Goal: Information Seeking & Learning: Learn about a topic

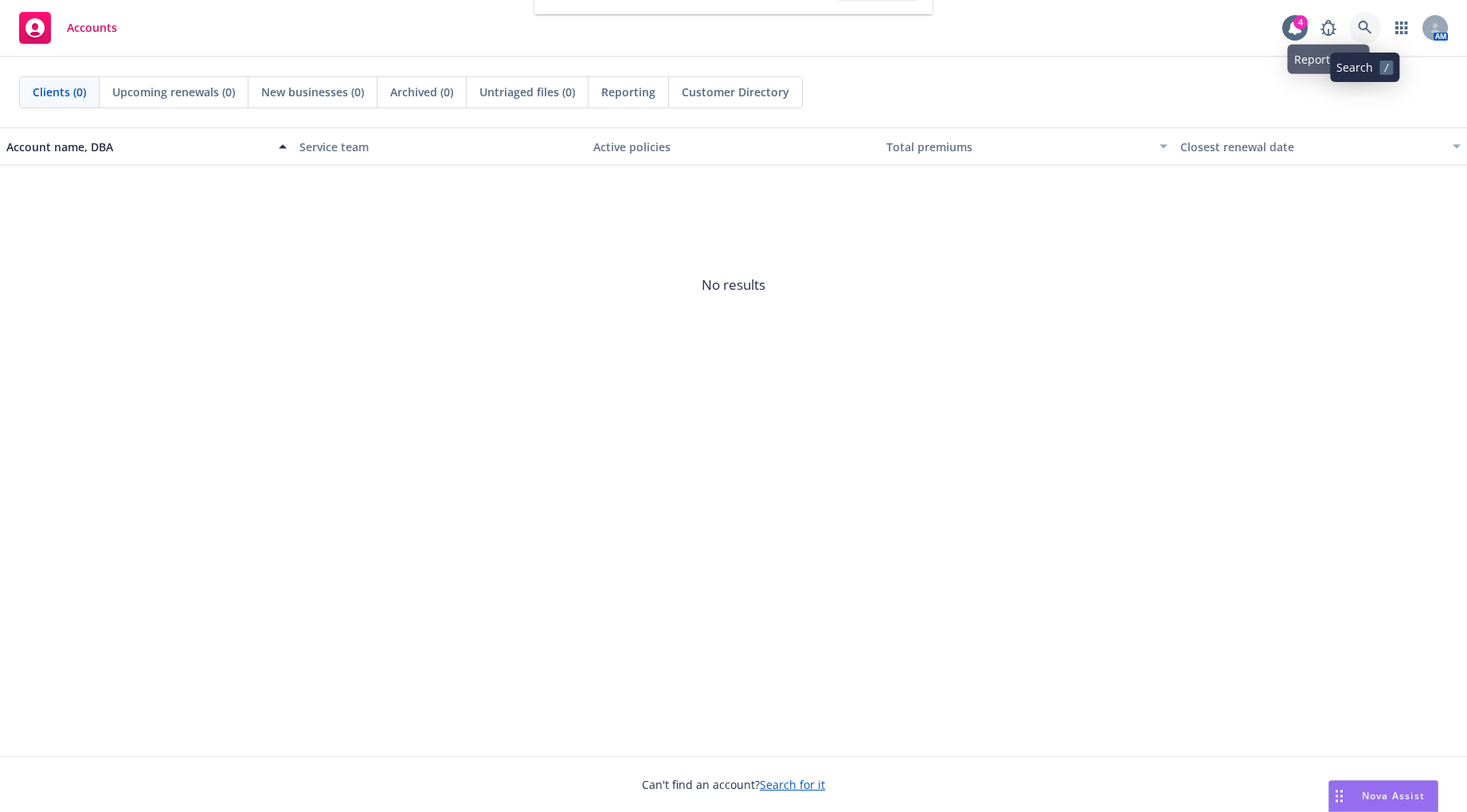
click at [1351, 24] on link at bounding box center [1365, 28] width 32 height 32
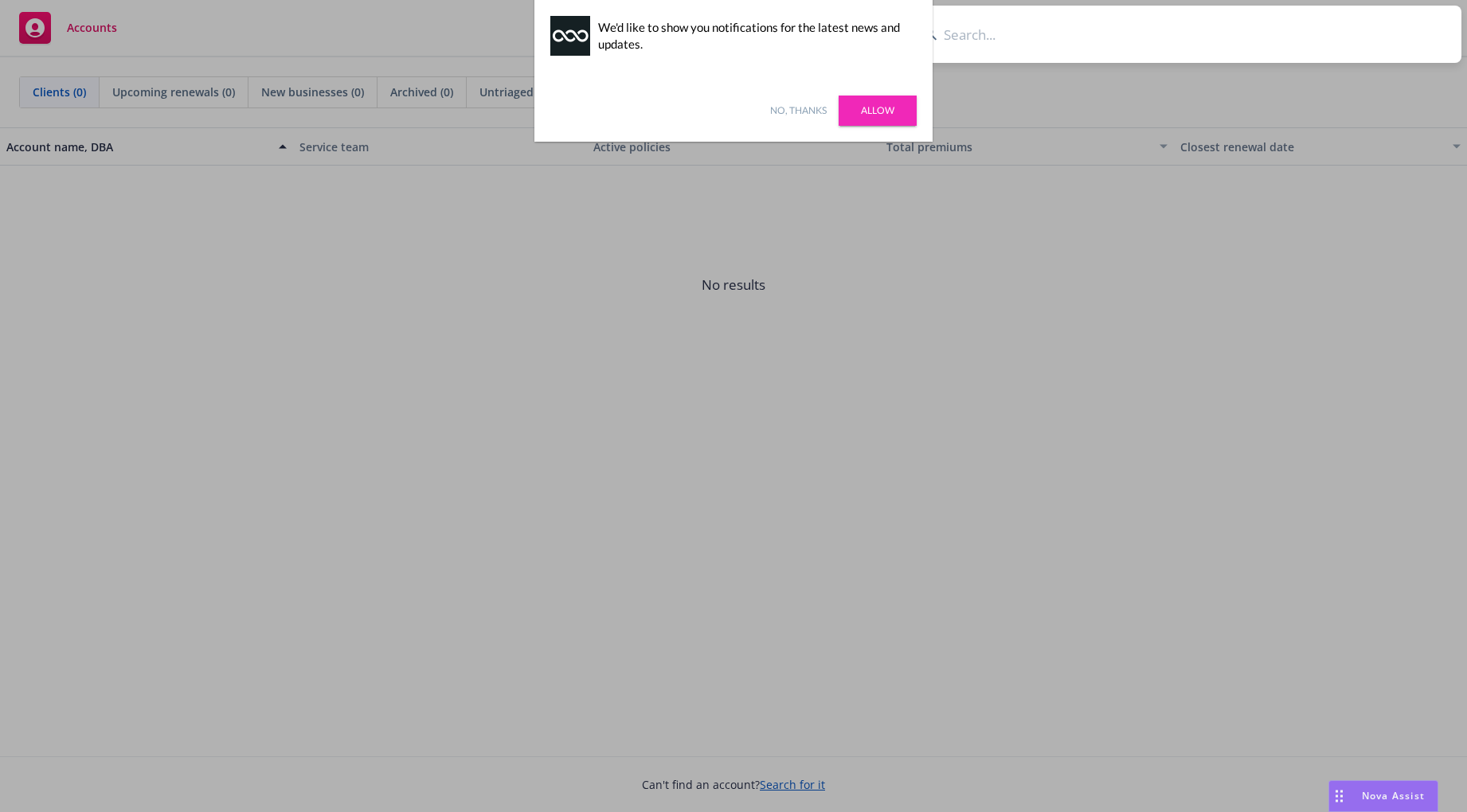
click at [798, 111] on link "No, thanks" at bounding box center [798, 110] width 56 height 14
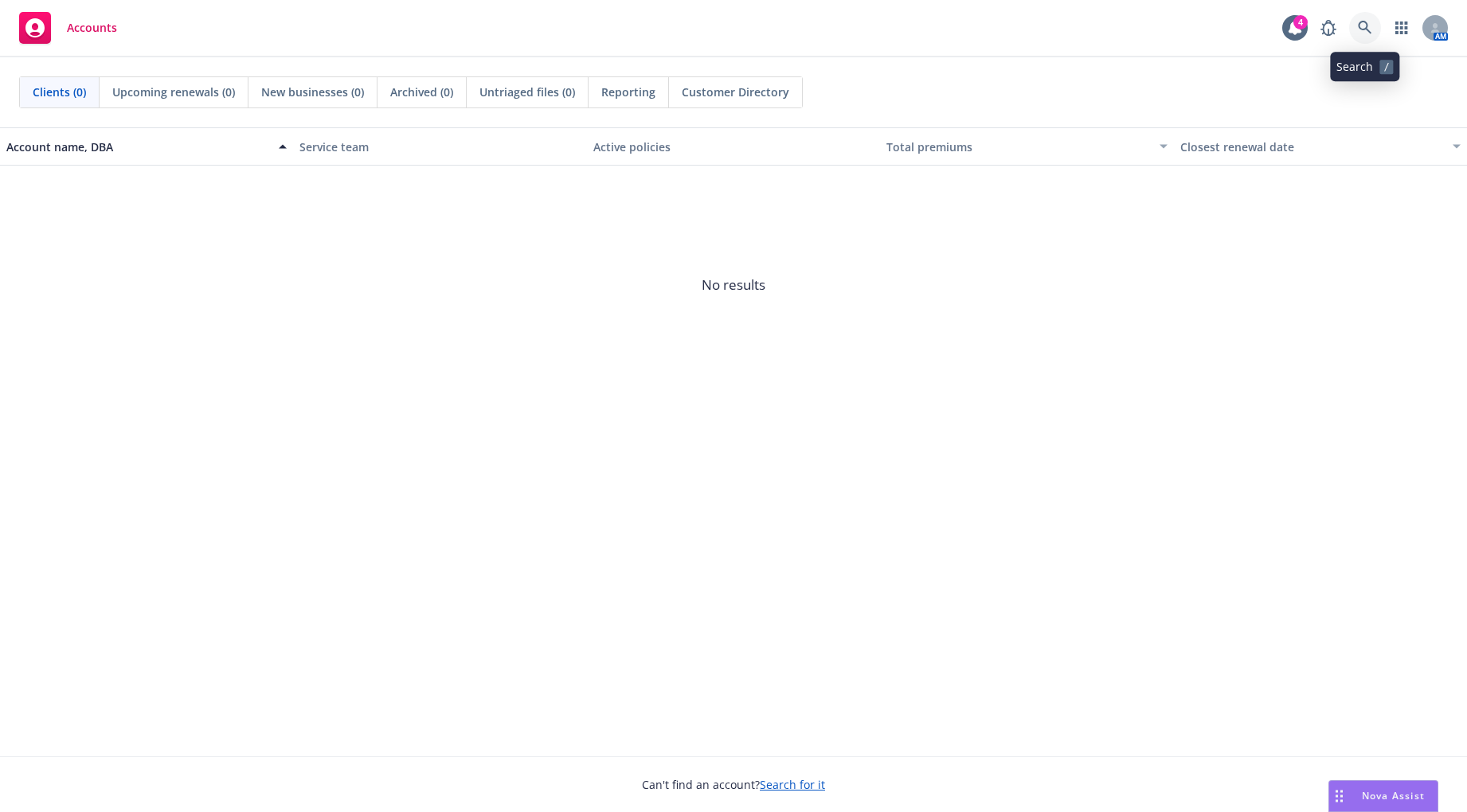
click at [1369, 21] on icon at bounding box center [1365, 27] width 14 height 14
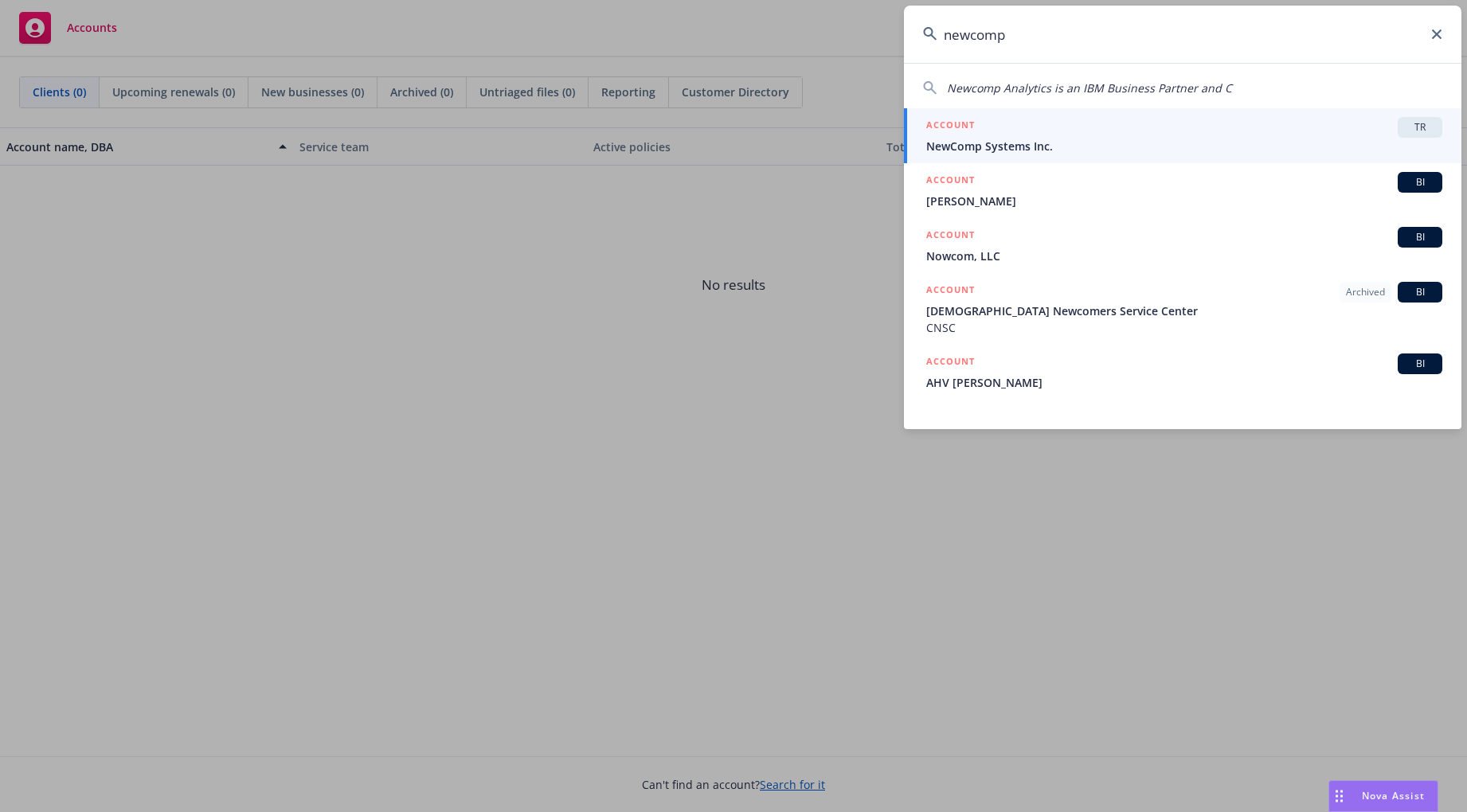
type input "newcomp"
click at [1242, 147] on span "NewComp Systems Inc." at bounding box center [1183, 146] width 516 height 17
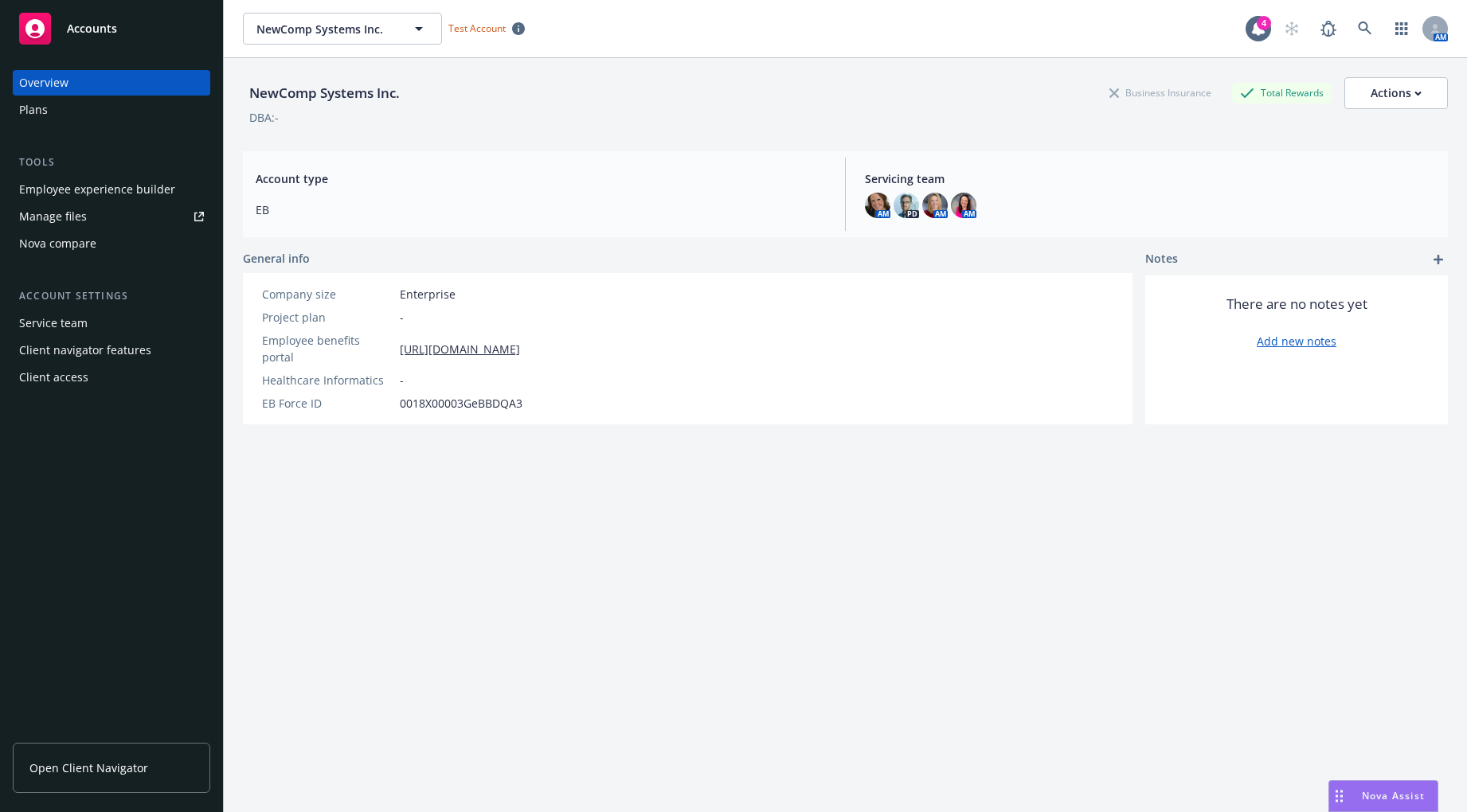
click at [102, 187] on div "Employee experience builder" at bounding box center [97, 189] width 156 height 25
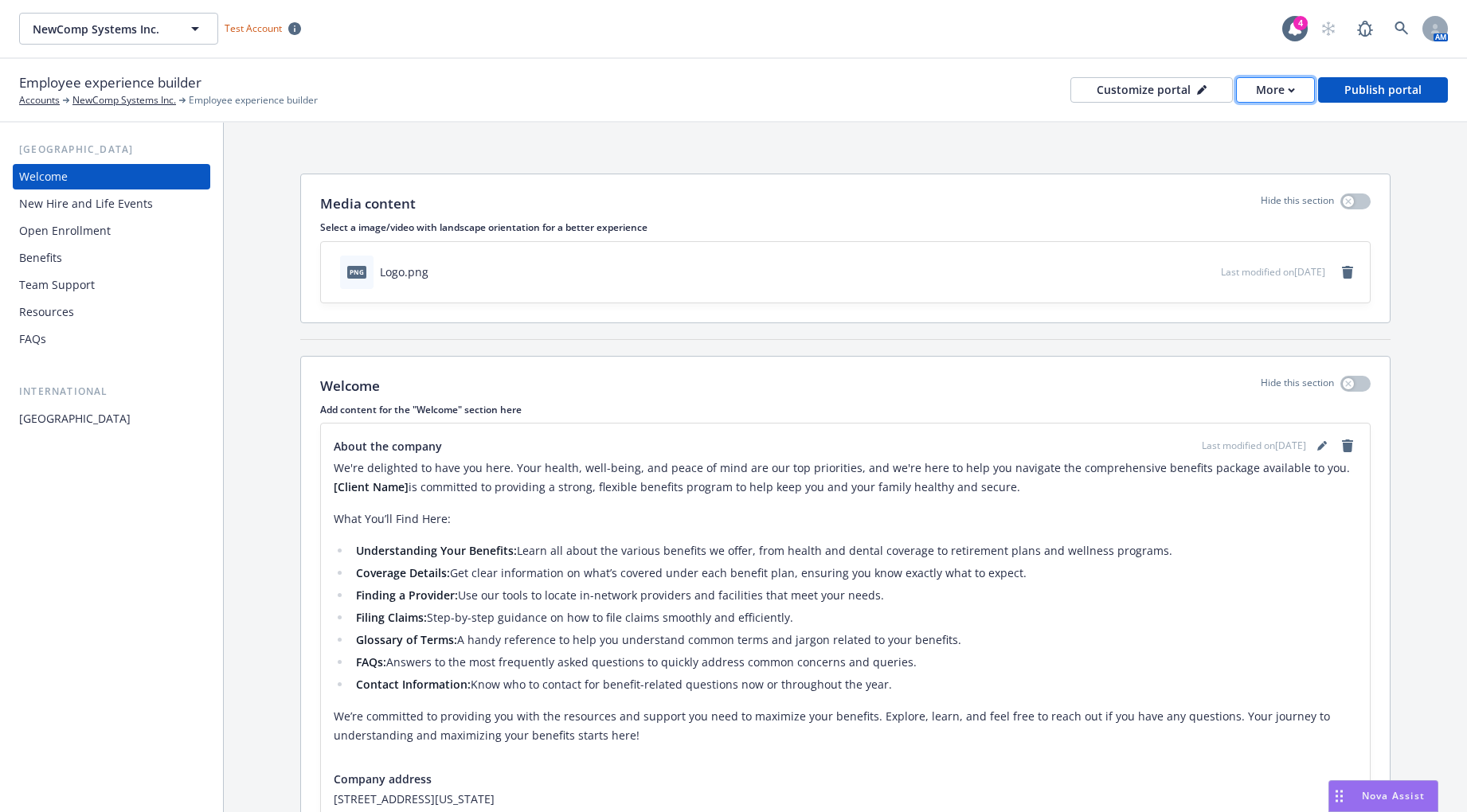
click at [1301, 85] on button "More" at bounding box center [1275, 89] width 79 height 25
click at [1065, 134] on div "Media content Hide this section Select a image/video with landscape orientation…" at bounding box center [845, 559] width 1243 height 874
click at [1274, 96] on div "More" at bounding box center [1275, 89] width 39 height 23
click at [1236, 158] on link "Copy portal link" at bounding box center [1243, 158] width 145 height 32
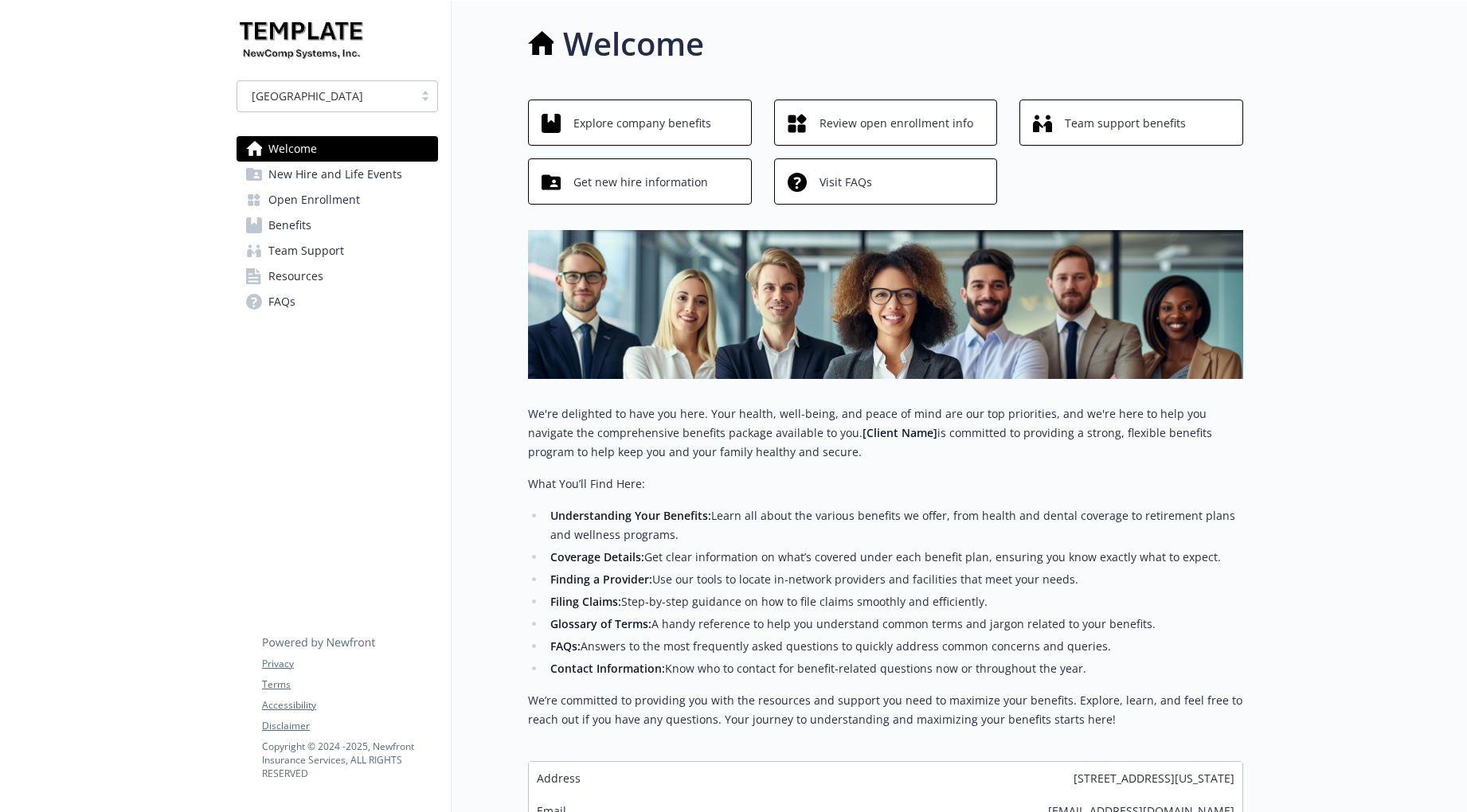
click at [315, 203] on span "Open Enrollment" at bounding box center [315, 199] width 92 height 25
